Goal: Information Seeking & Learning: Find specific fact

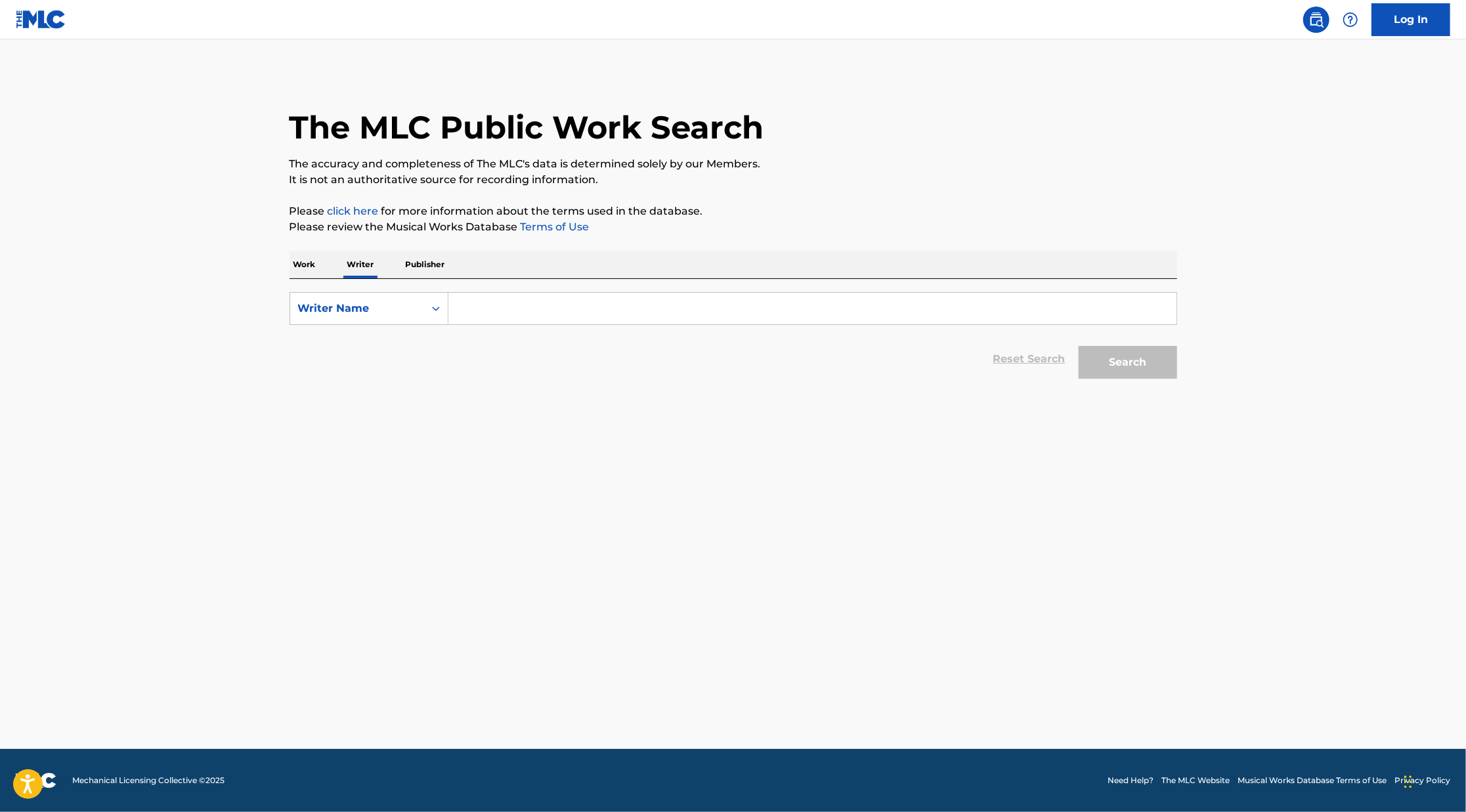
click at [483, 303] on input "Search Form" at bounding box center [811, 308] width 728 height 31
paste input "[PERSON_NAME] Ebenezer"
click at [1079, 346] on button "Search" at bounding box center [1128, 363] width 98 height 33
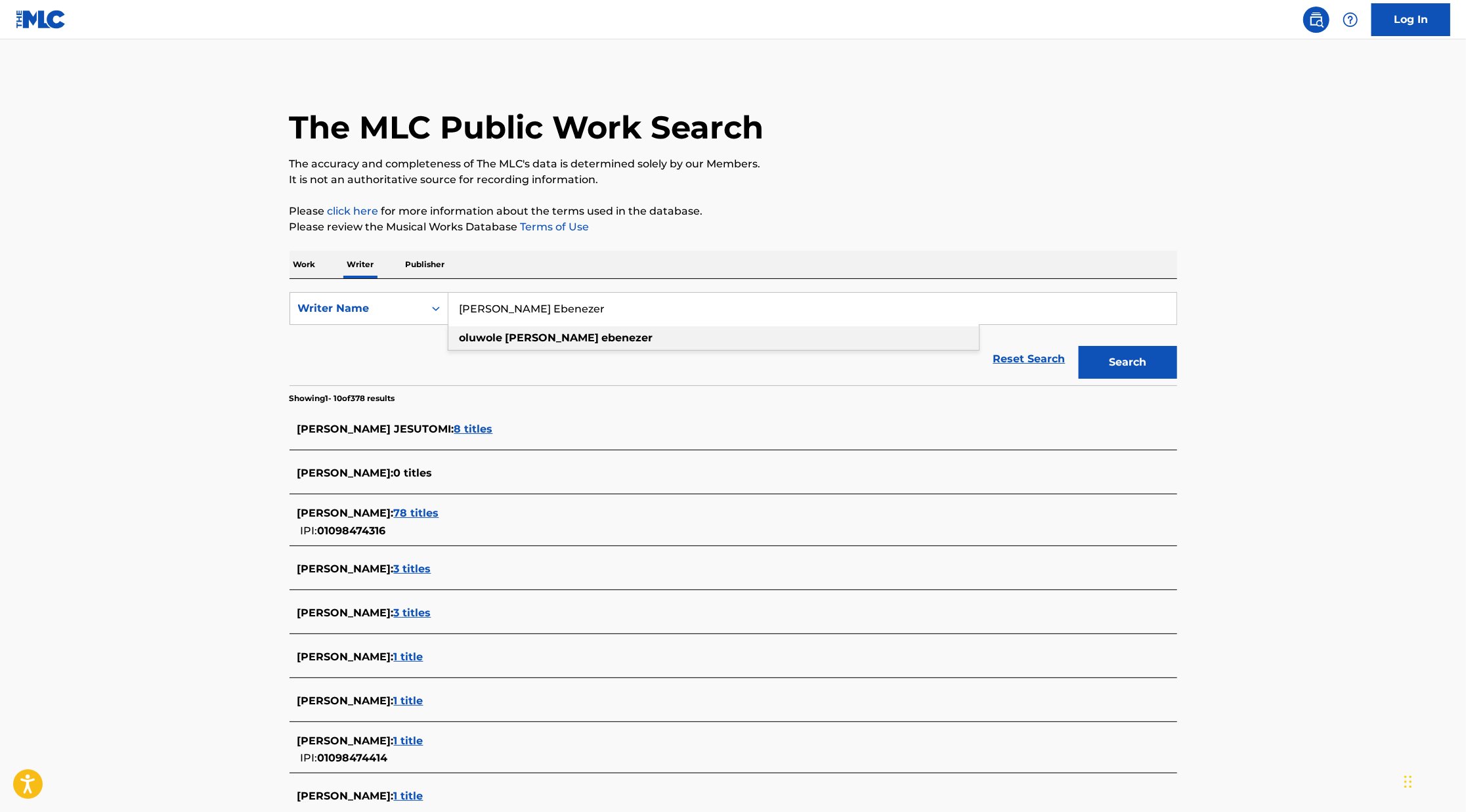
click at [554, 326] on div "[PERSON_NAME] ebenezer" at bounding box center [713, 338] width 530 height 24
type input "[PERSON_NAME] ebenezer"
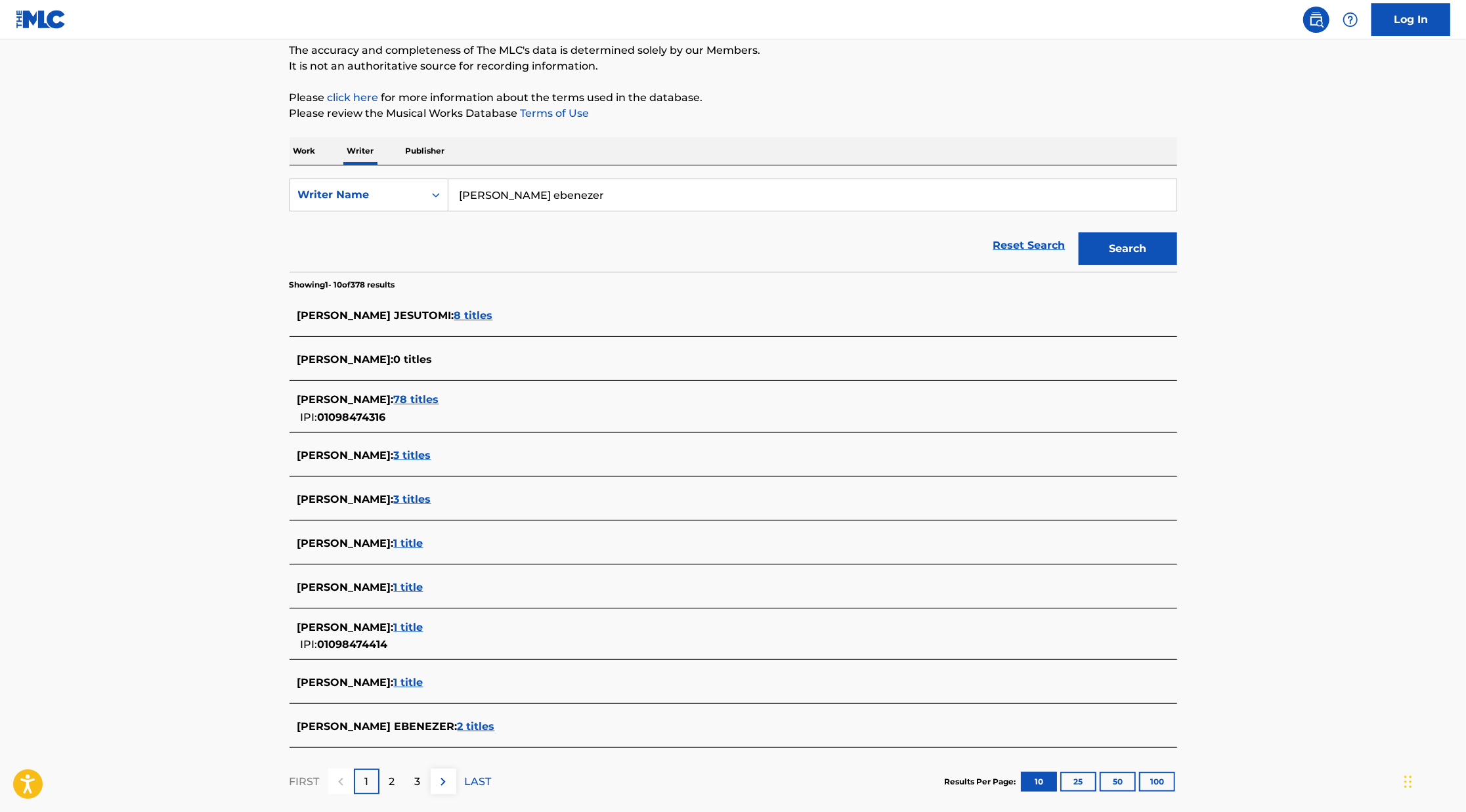
scroll to position [185, 0]
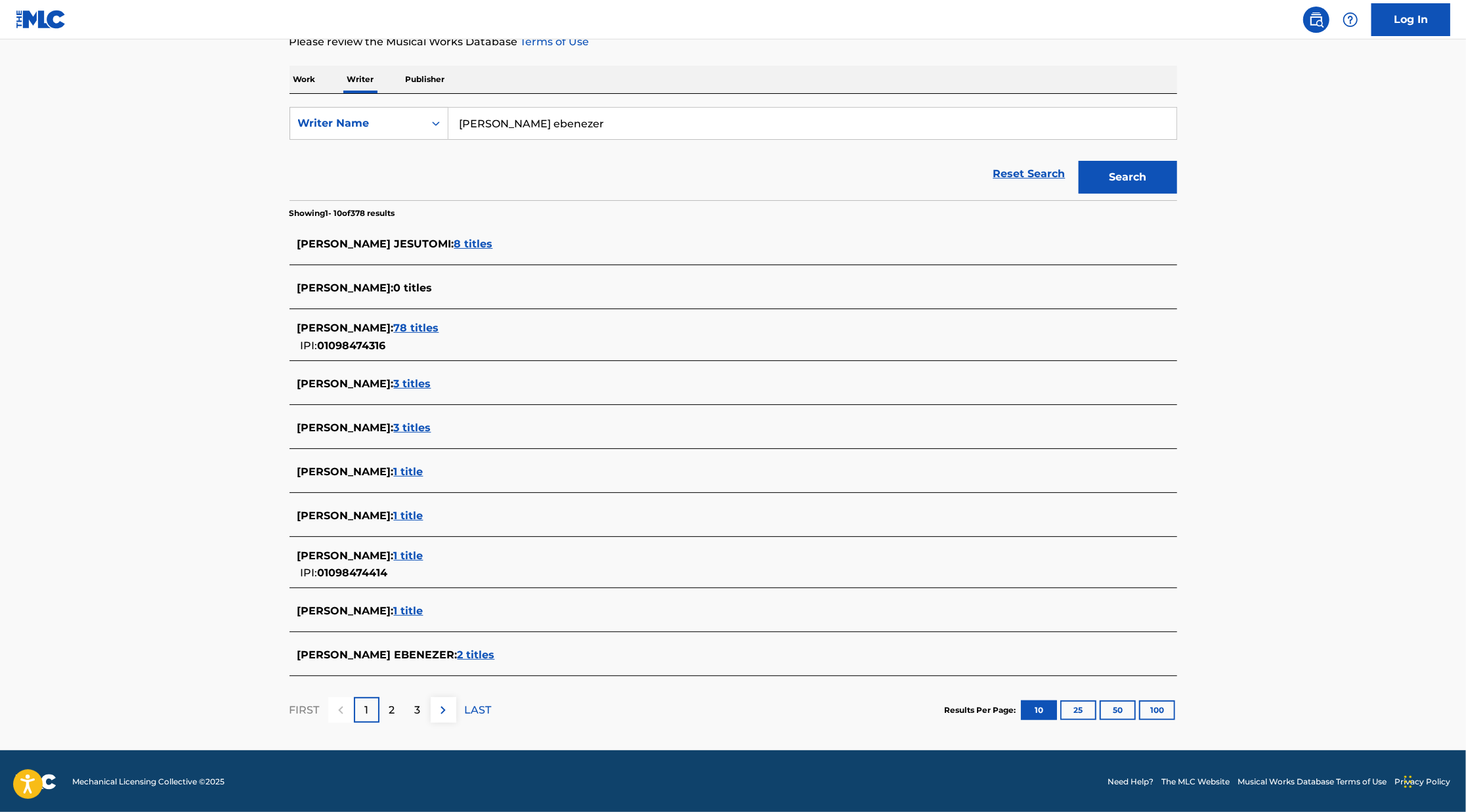
click at [495, 657] on span "2 titles" at bounding box center [477, 655] width 38 height 12
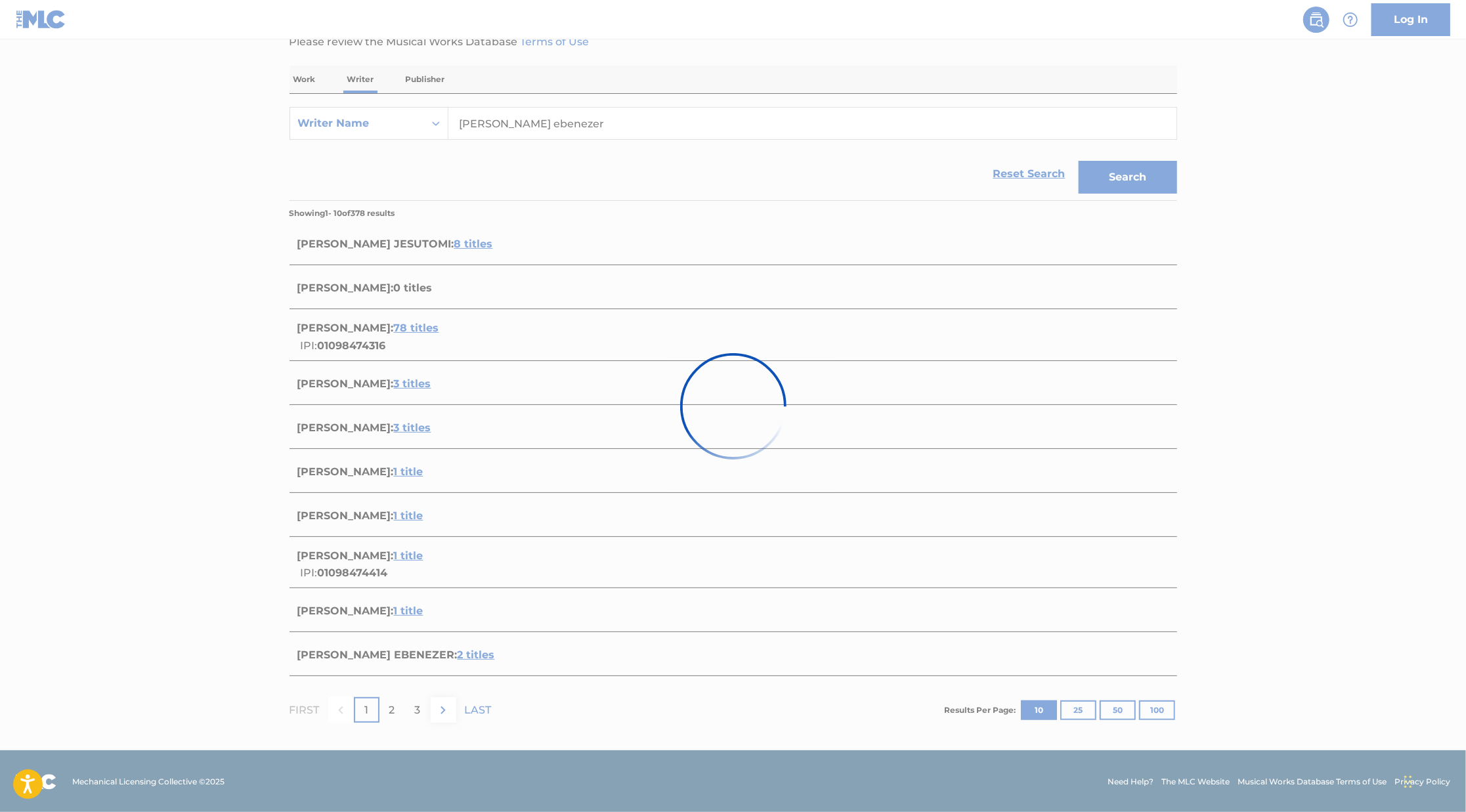
scroll to position [0, 0]
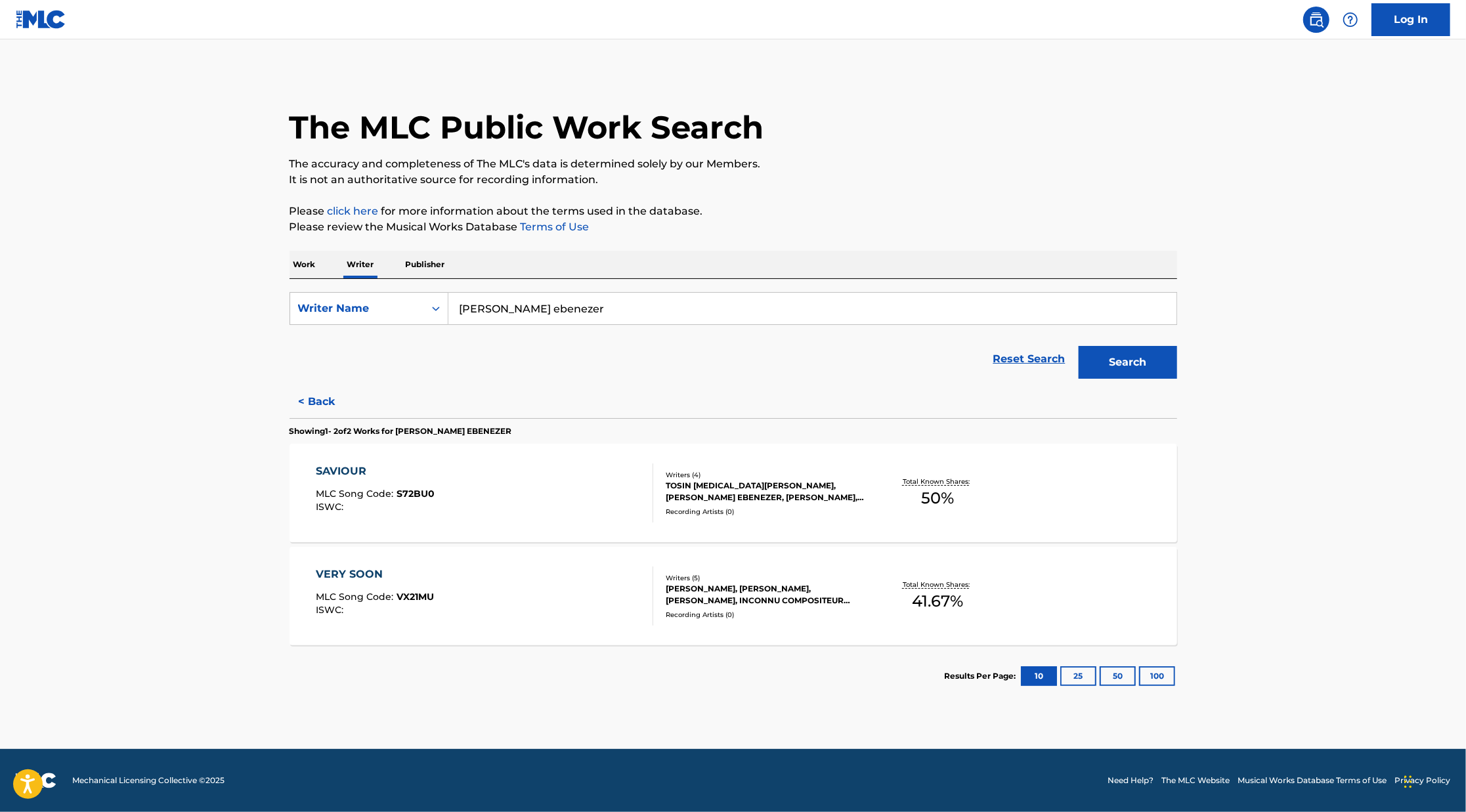
click at [736, 477] on div "Writers ( 4 )" at bounding box center [765, 475] width 199 height 10
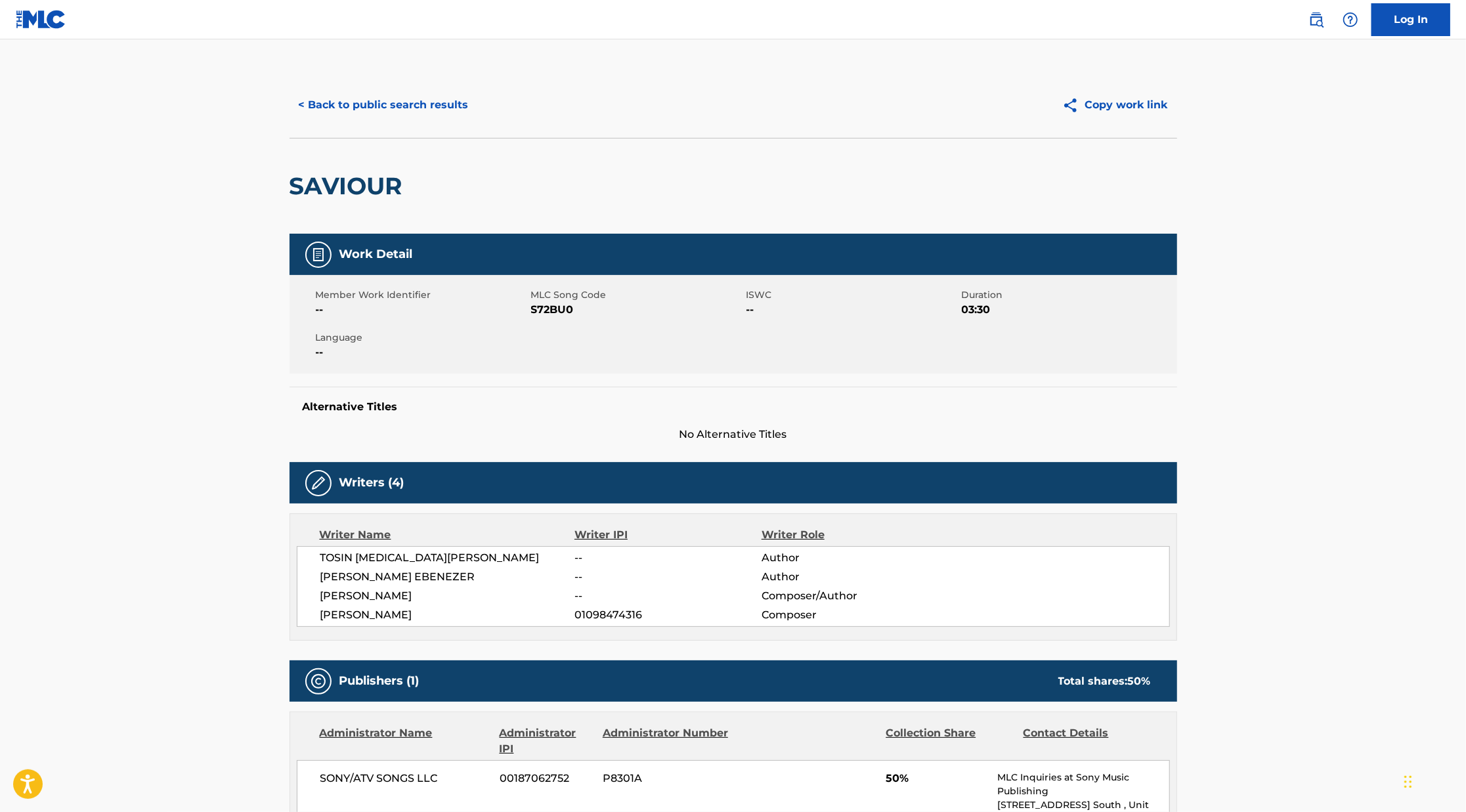
click at [330, 94] on button "< Back to public search results" at bounding box center [384, 105] width 189 height 33
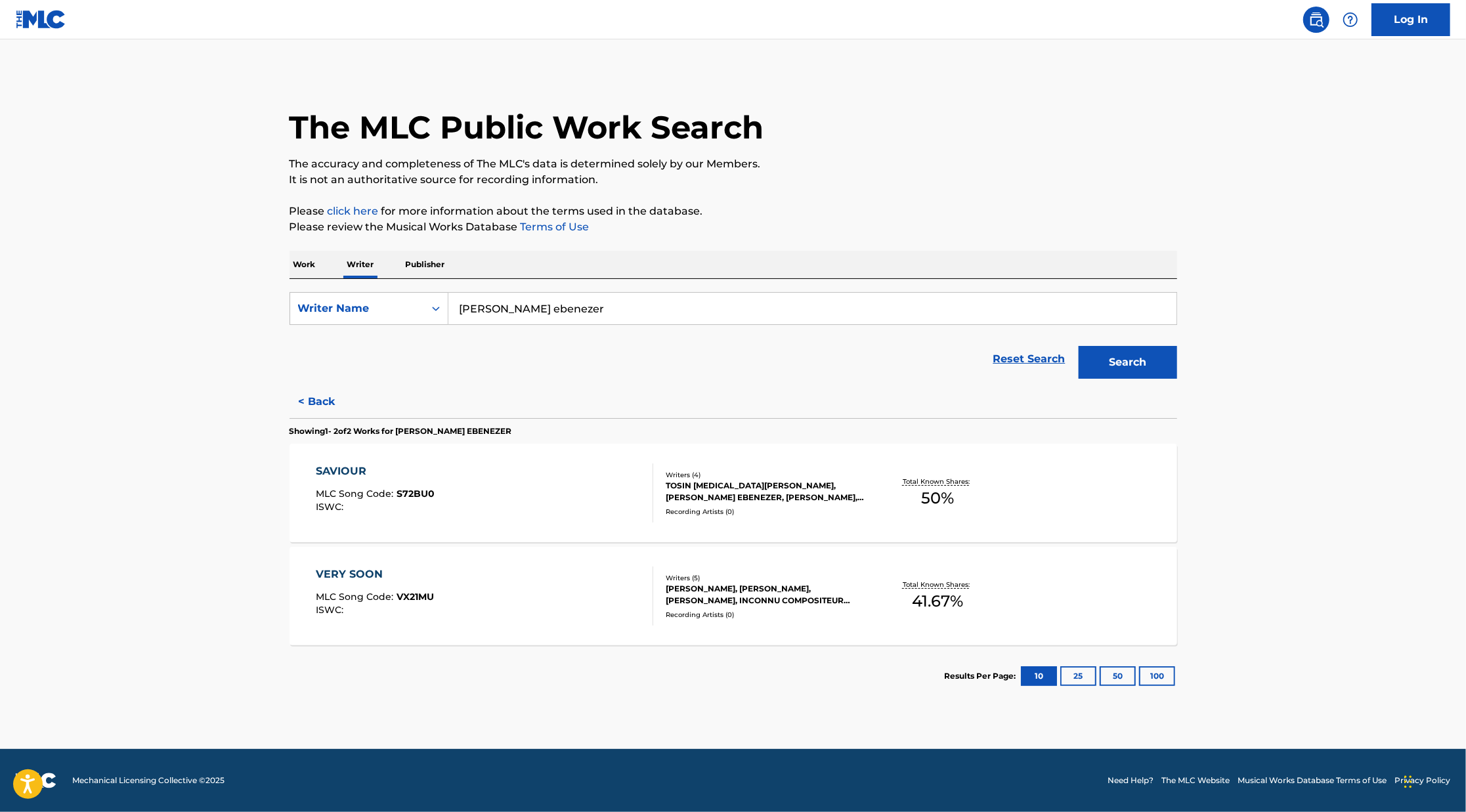
click at [754, 504] on div "Writers ( 4 ) [PERSON_NAME][MEDICAL_DATA], [PERSON_NAME], [PERSON_NAME], [PERSO…" at bounding box center [758, 493] width 211 height 47
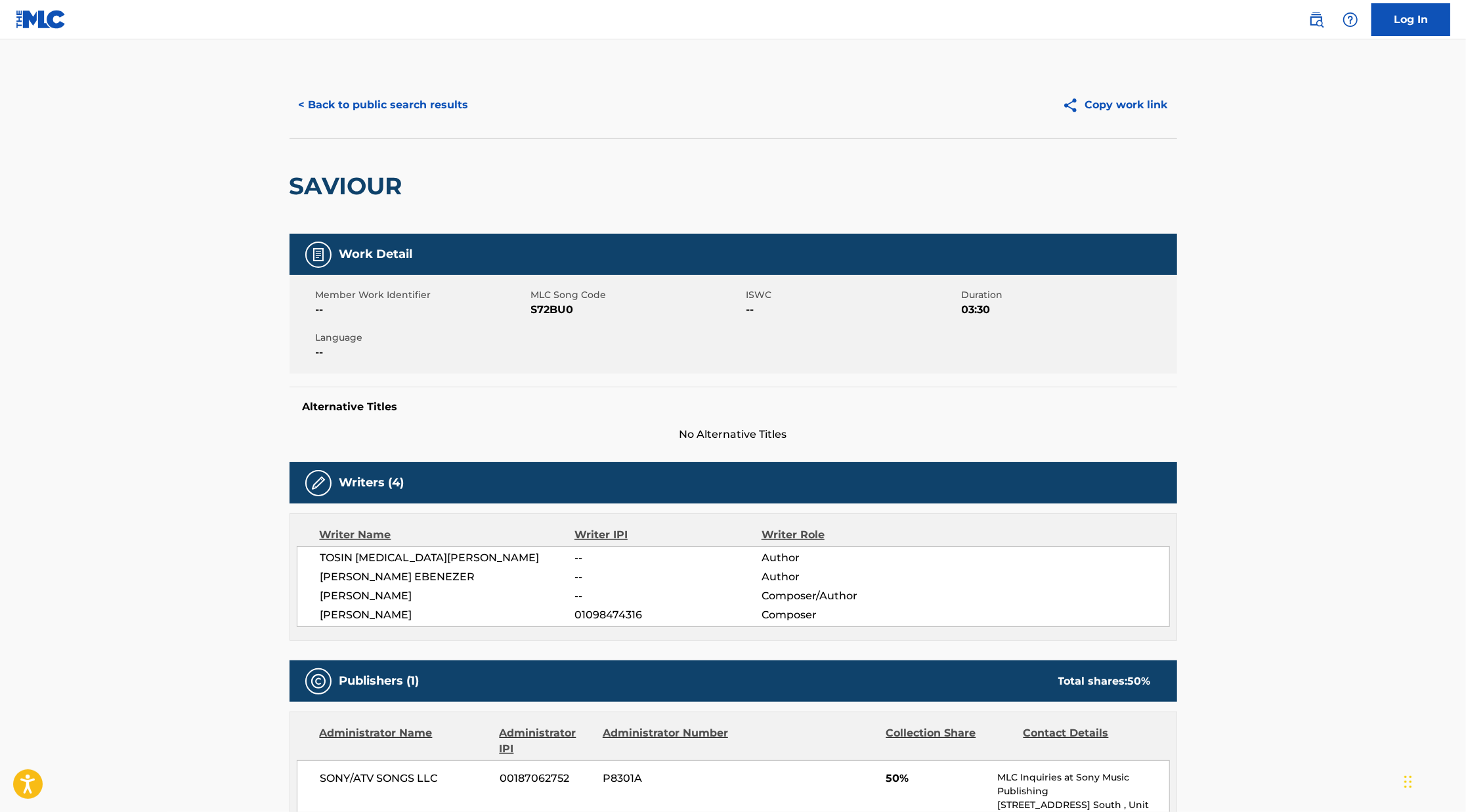
click at [361, 100] on button "< Back to public search results" at bounding box center [384, 105] width 189 height 33
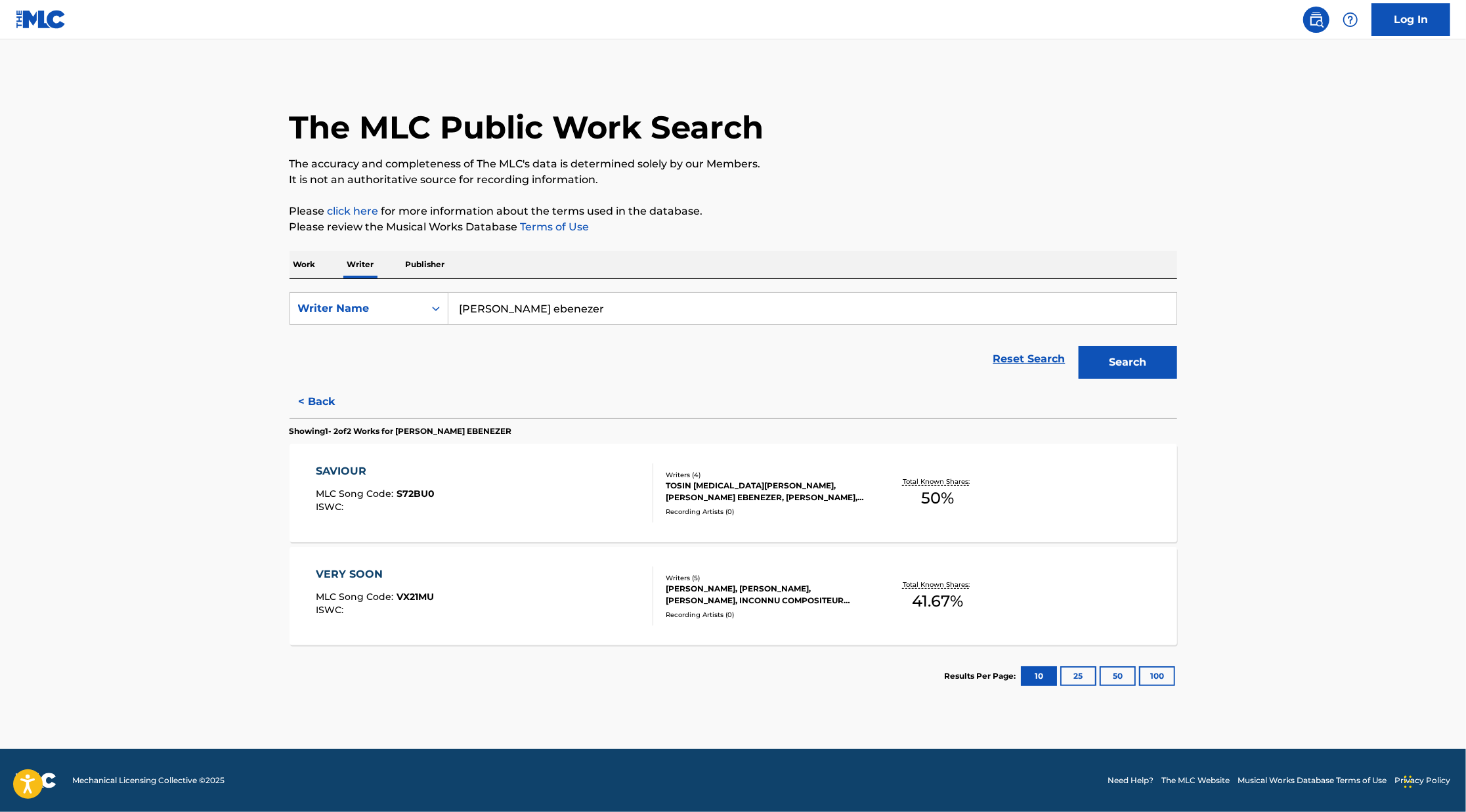
drag, startPoint x: 438, startPoint y: 350, endPoint x: 480, endPoint y: 326, distance: 48.4
click at [480, 326] on form "SearchWithCriteriabc8b2130-88b0-452d-bc3d-796dddcc3ae6 Writer Name [PERSON_NAME…" at bounding box center [733, 339] width 888 height 94
click at [1133, 357] on button "Search" at bounding box center [1128, 363] width 98 height 33
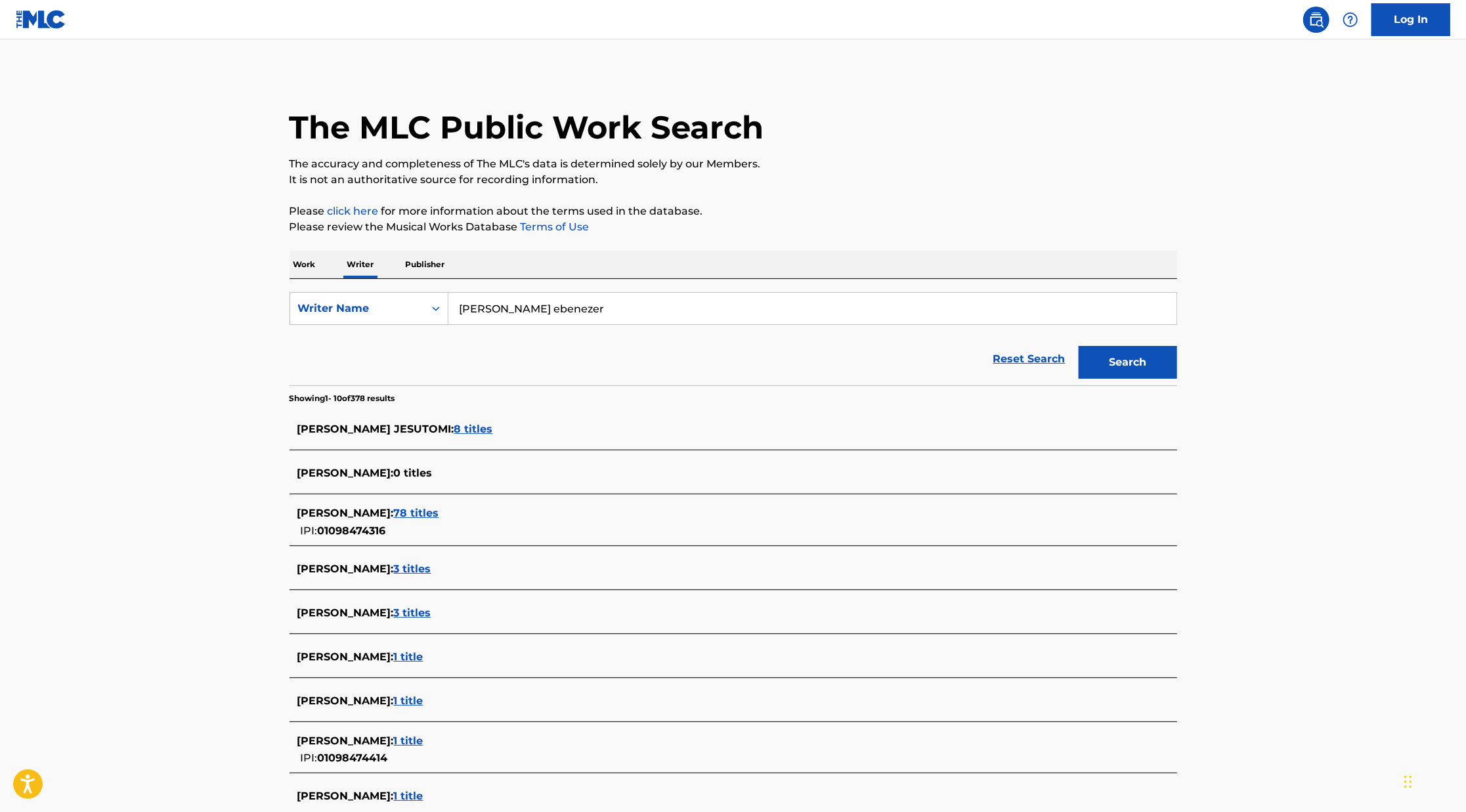
click at [439, 513] on span "78 titles" at bounding box center [416, 513] width 45 height 12
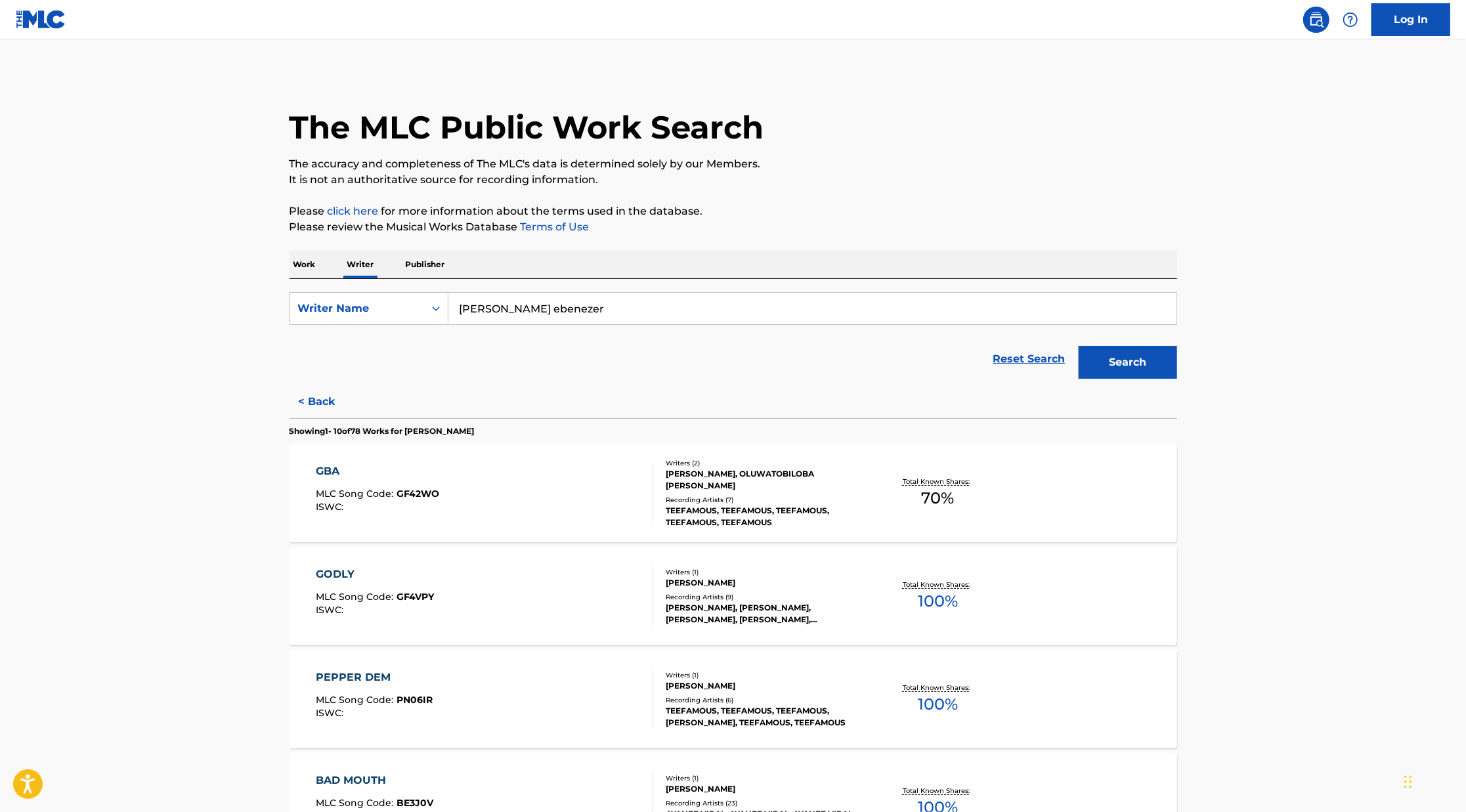
click at [691, 518] on div "TEEFAMOUS, TEEFAMOUS, TEEFAMOUS, TEEFAMOUS, TEEFAMOUS" at bounding box center [765, 516] width 199 height 24
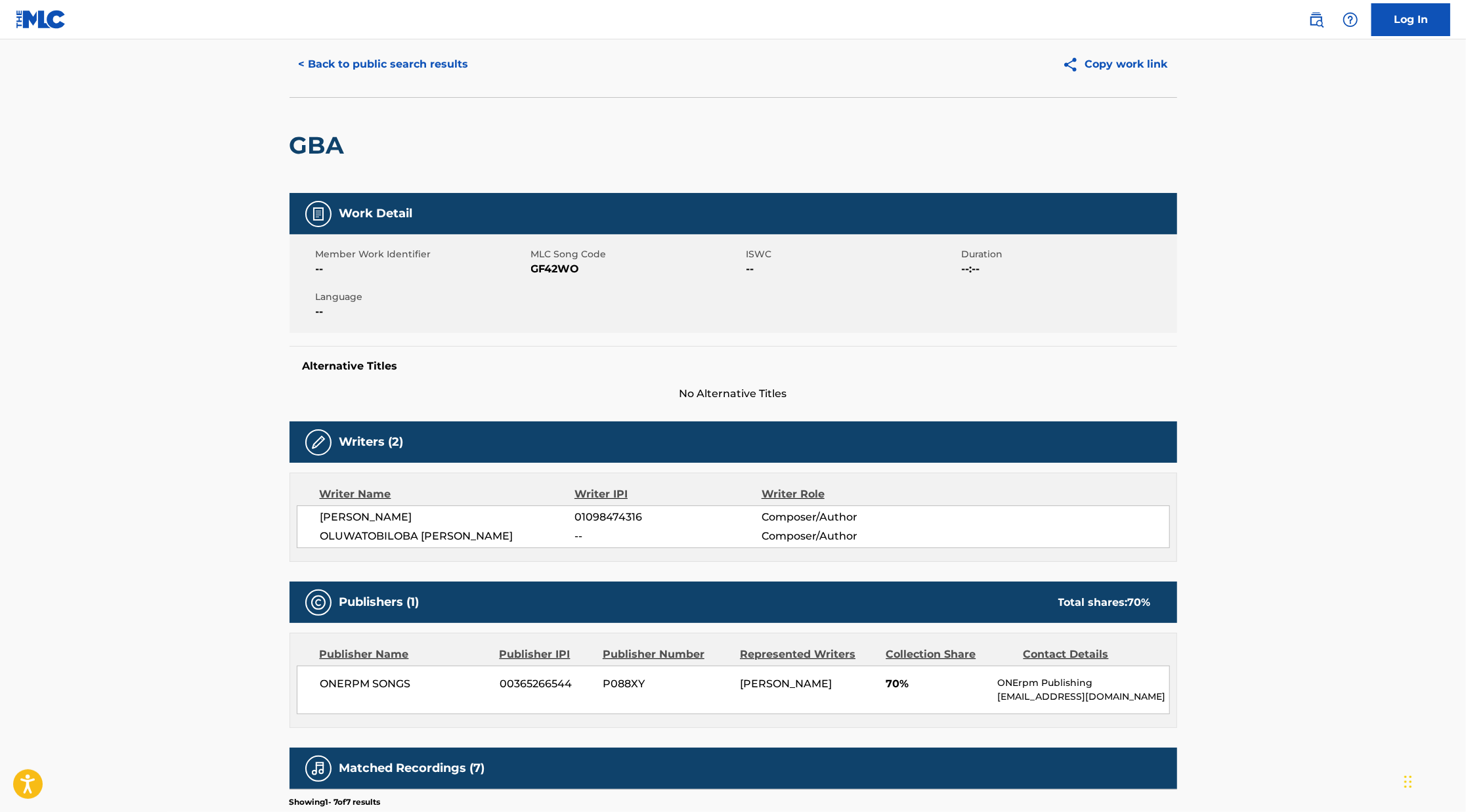
scroll to position [35, 0]
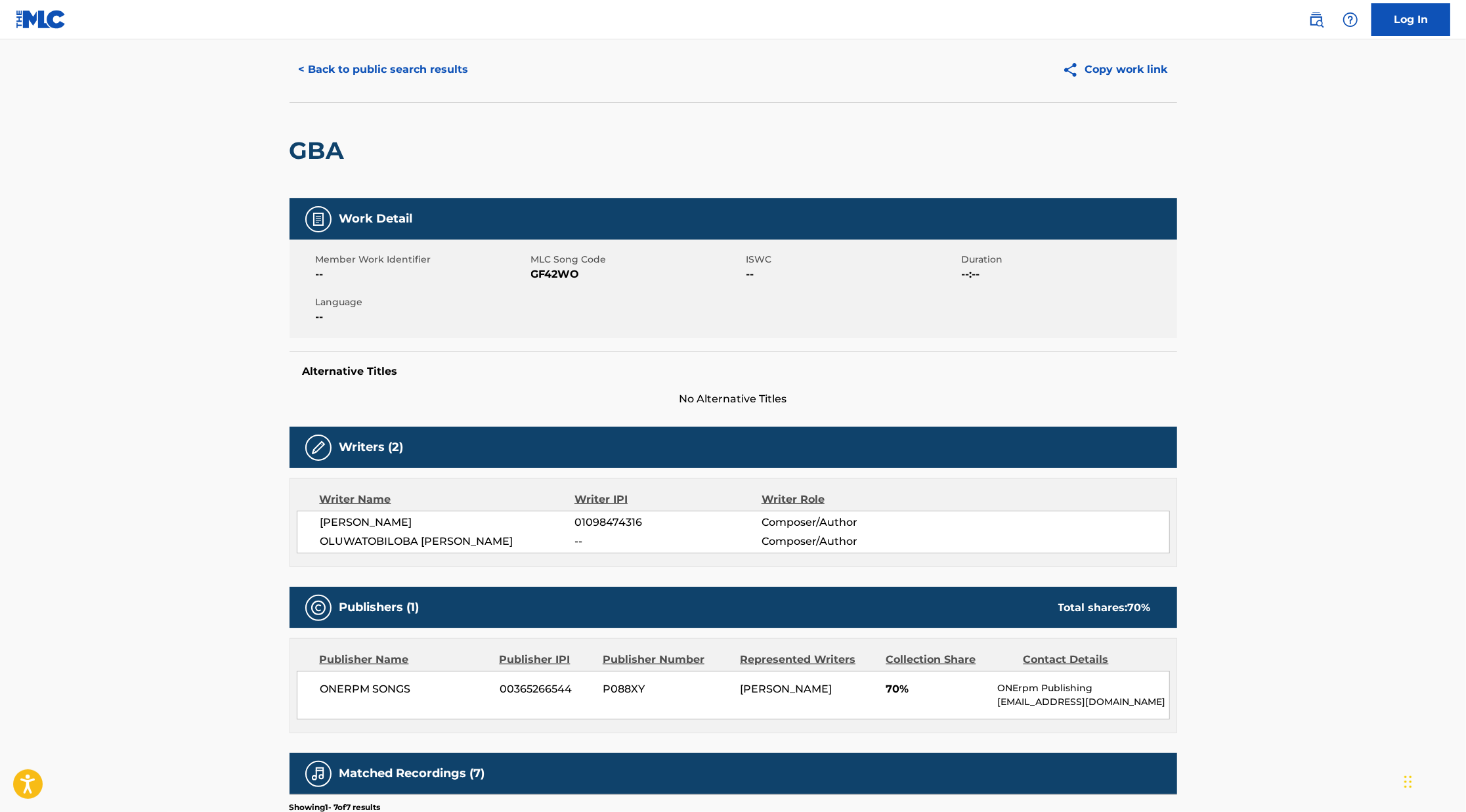
click at [342, 80] on button "< Back to public search results" at bounding box center [384, 70] width 189 height 33
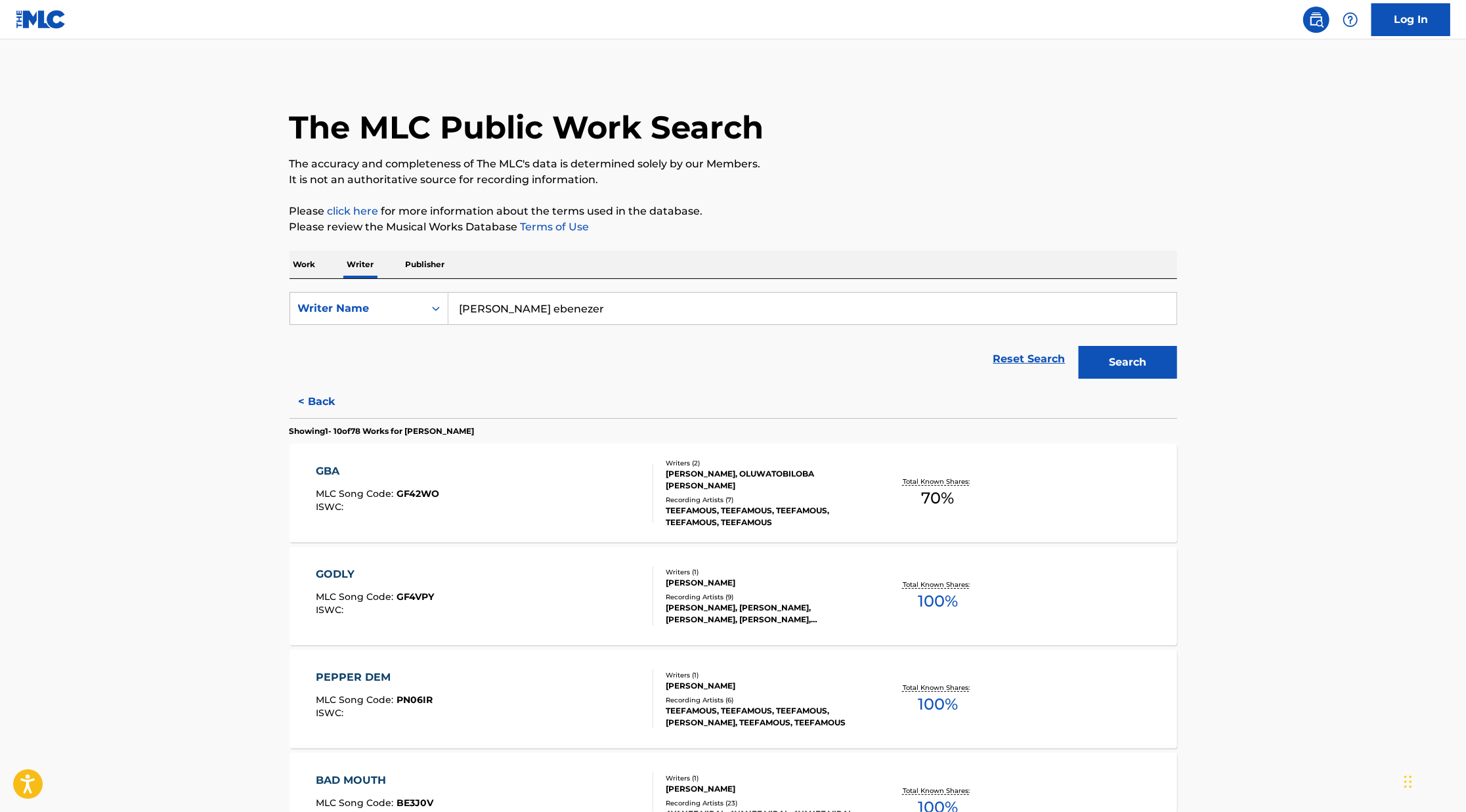
click at [741, 568] on div "Writers ( 1 )" at bounding box center [765, 572] width 199 height 10
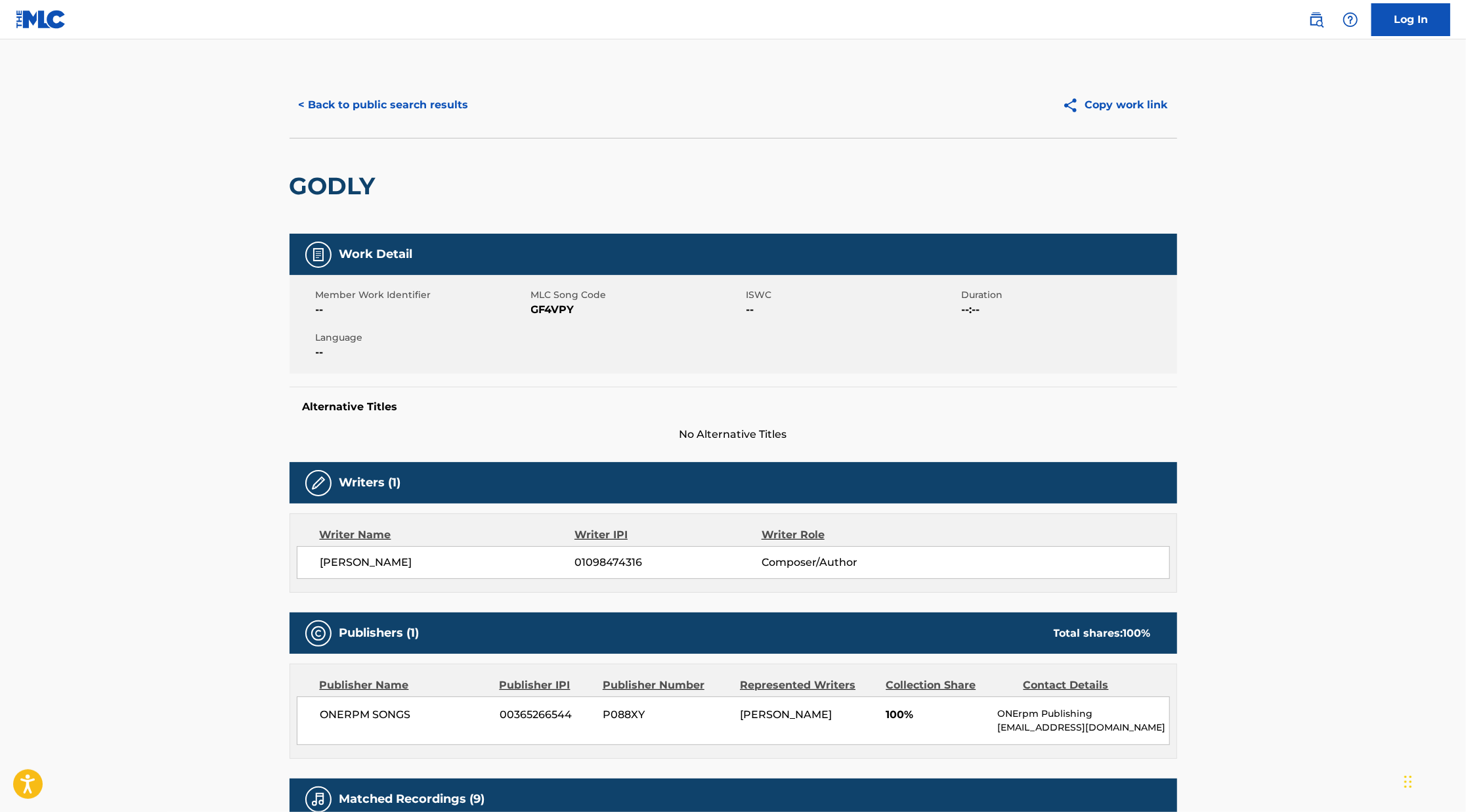
click at [329, 99] on button "< Back to public search results" at bounding box center [384, 105] width 189 height 33
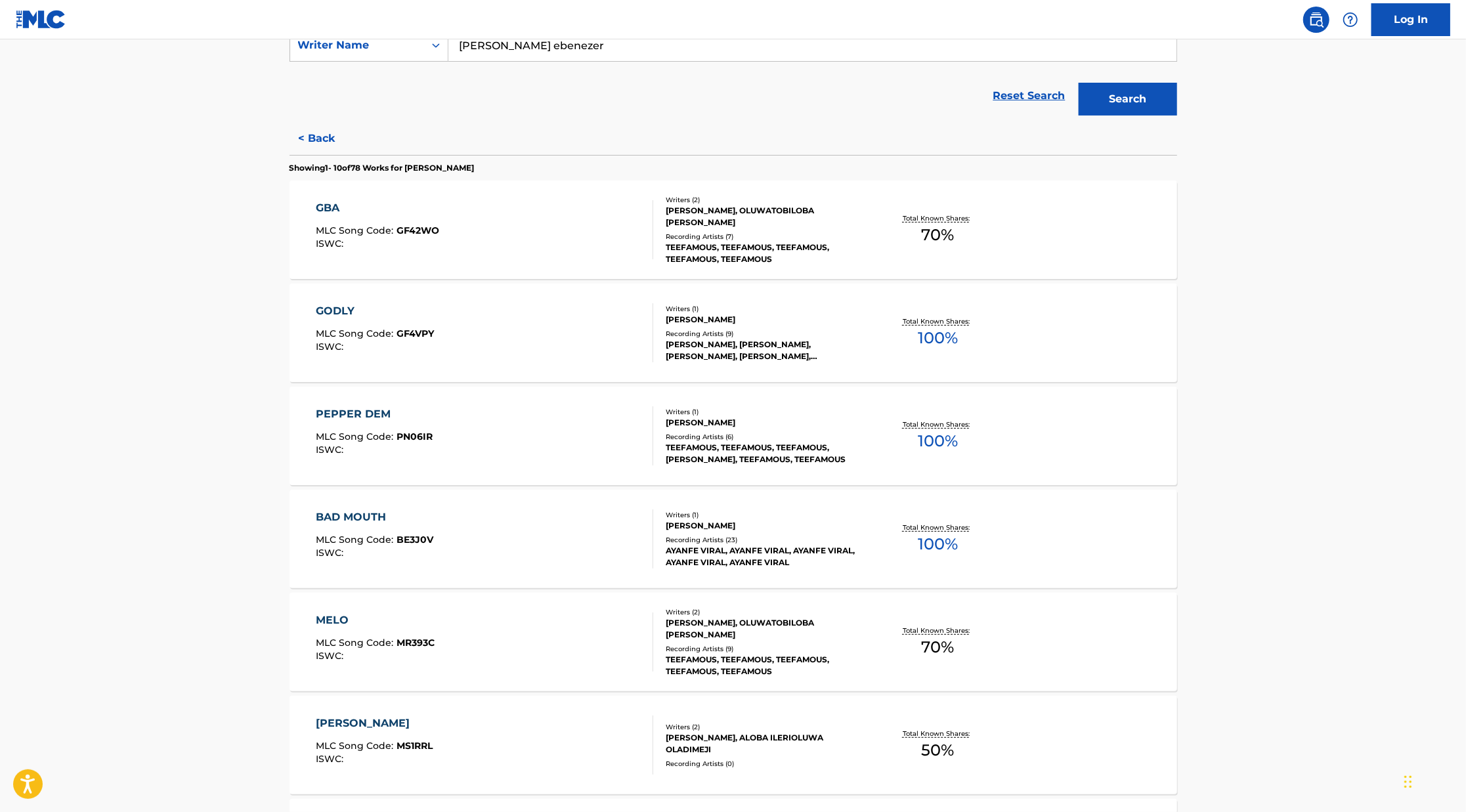
scroll to position [266, 0]
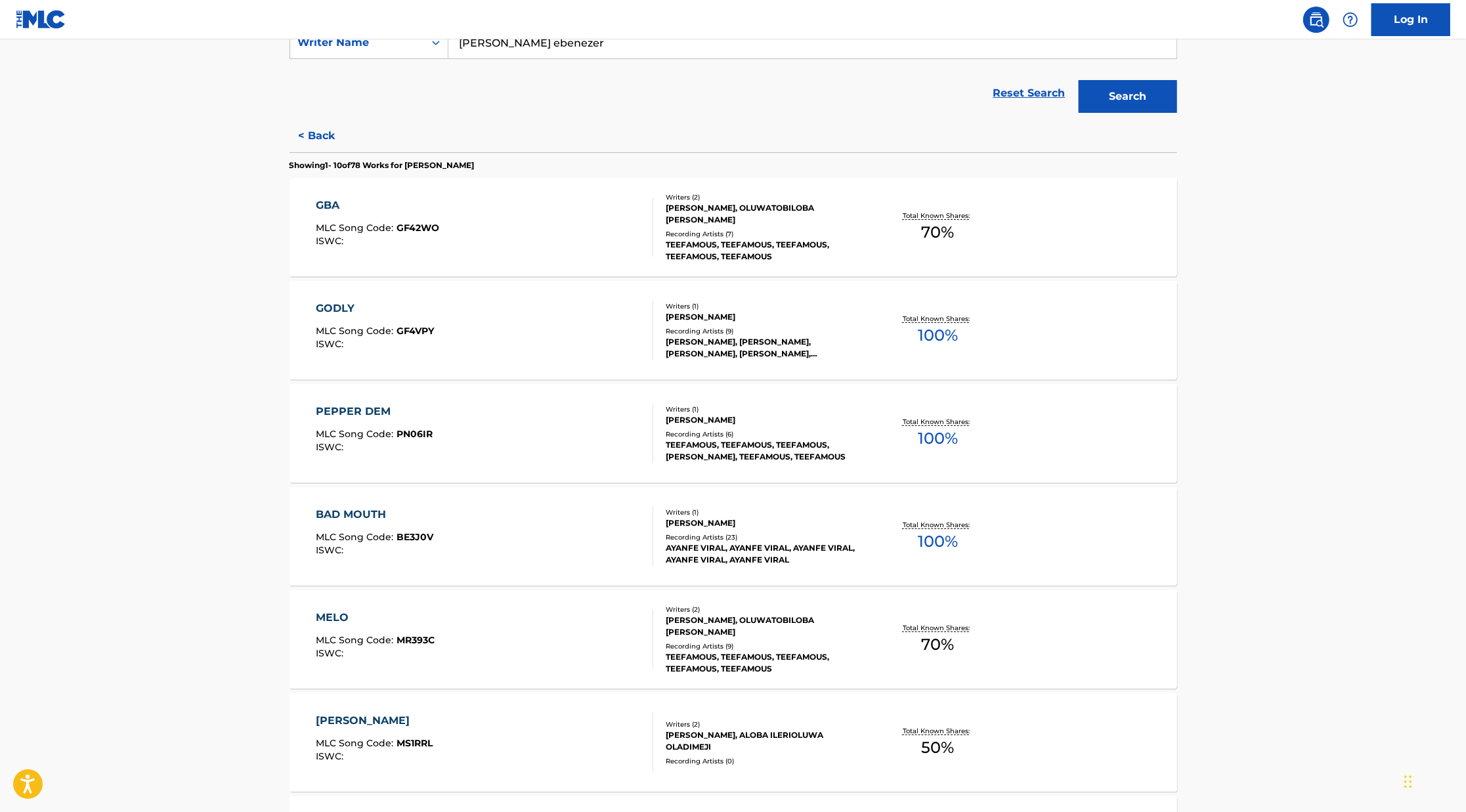
click at [681, 444] on div "TEEFAMOUS, TEEFAMOUS, TEEFAMOUS,[PERSON_NAME], TEEFAMOUS, TEEFAMOUS" at bounding box center [765, 450] width 199 height 24
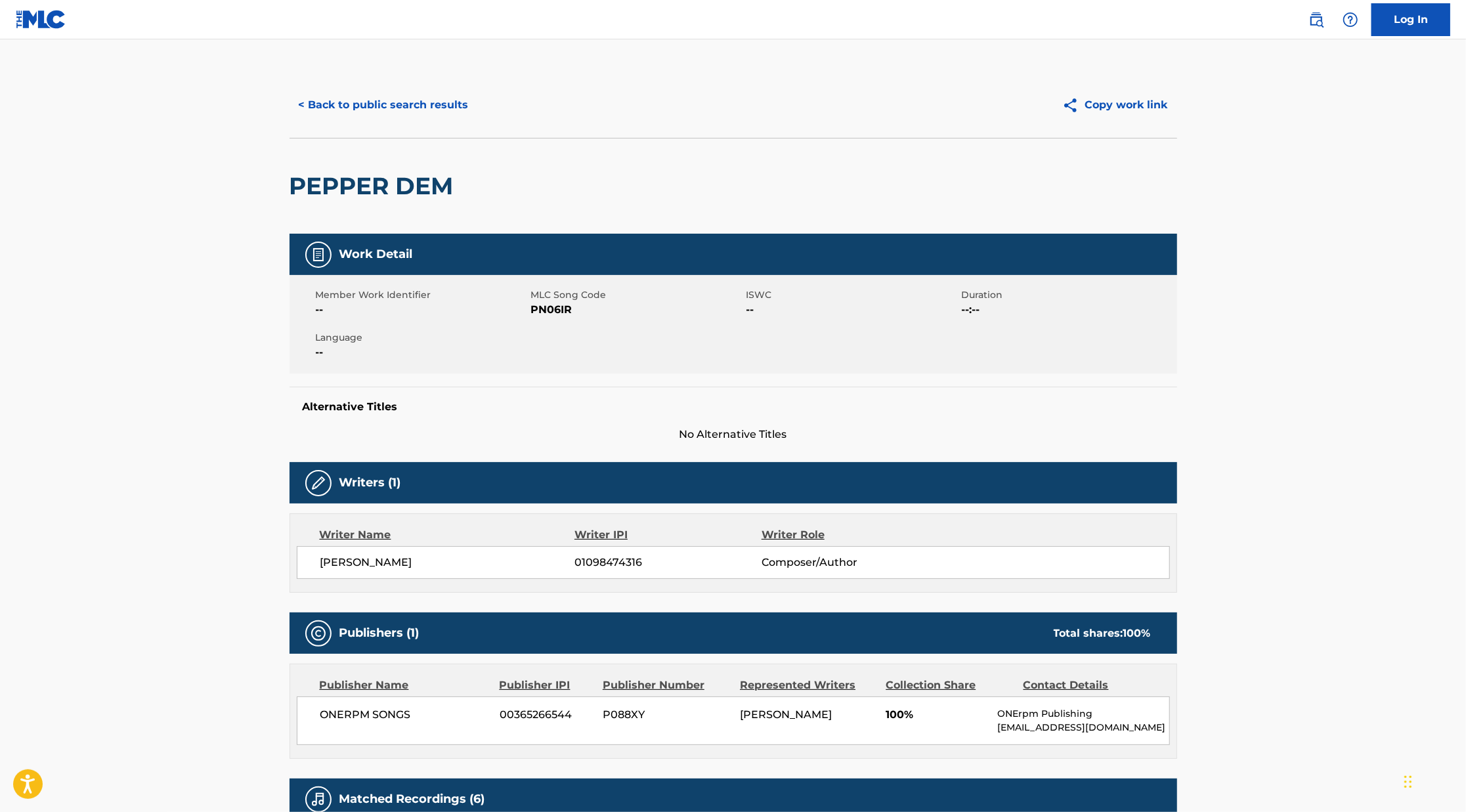
click at [453, 103] on button "< Back to public search results" at bounding box center [384, 105] width 189 height 33
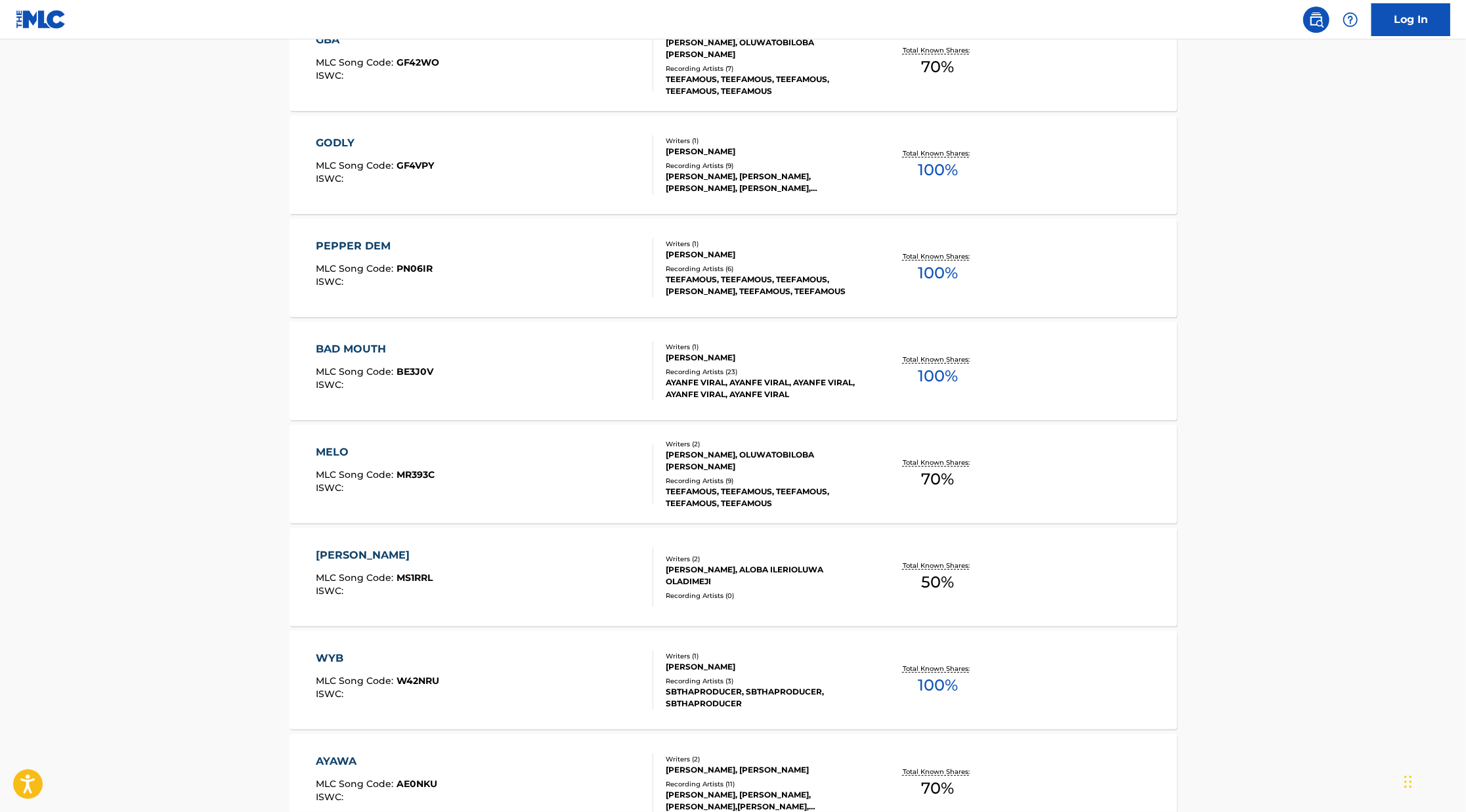
scroll to position [492, 0]
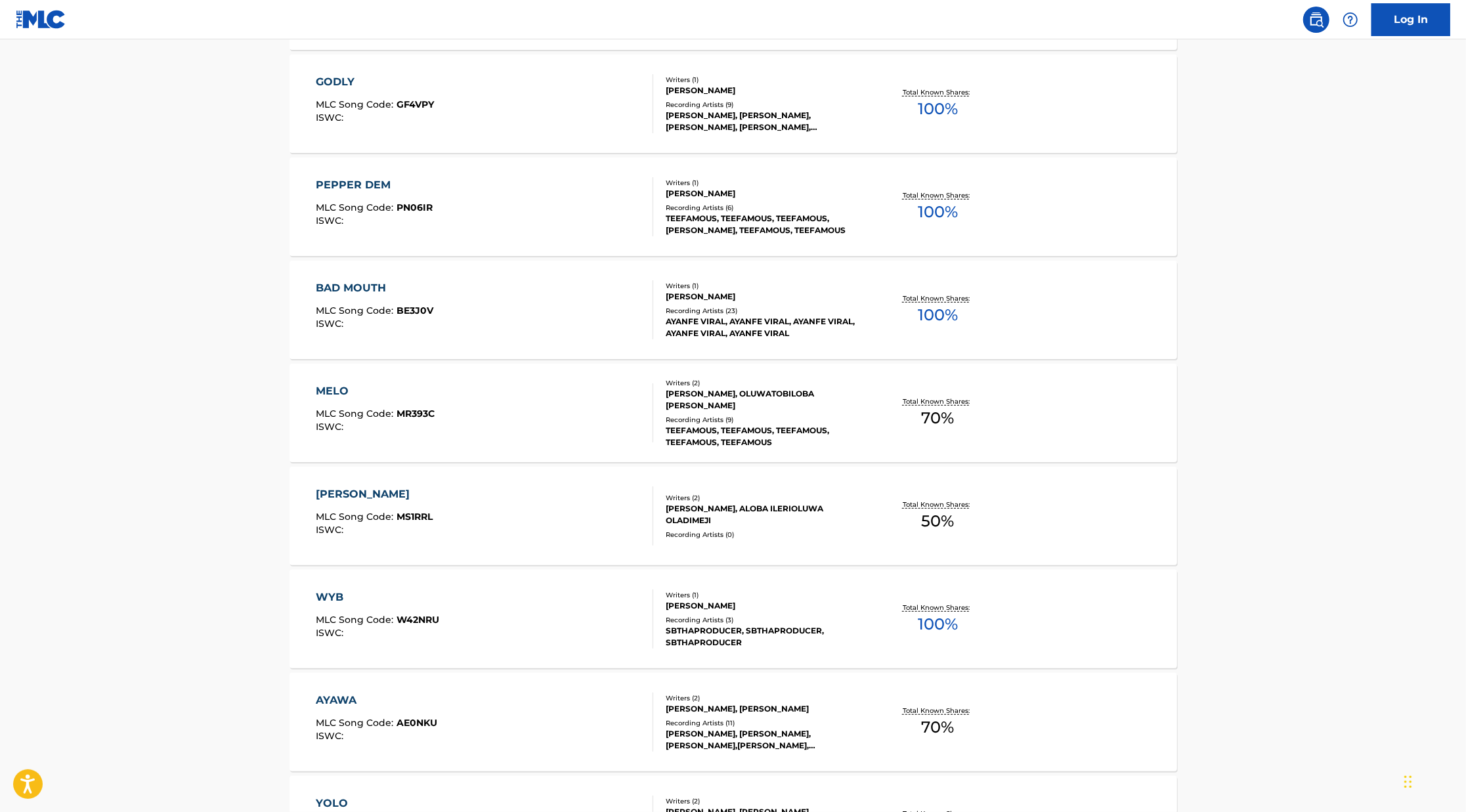
click at [591, 400] on div "MELO MLC Song Code : MR393C ISWC :" at bounding box center [484, 413] width 337 height 59
